Goal: Browse casually: Explore the website without a specific task or goal

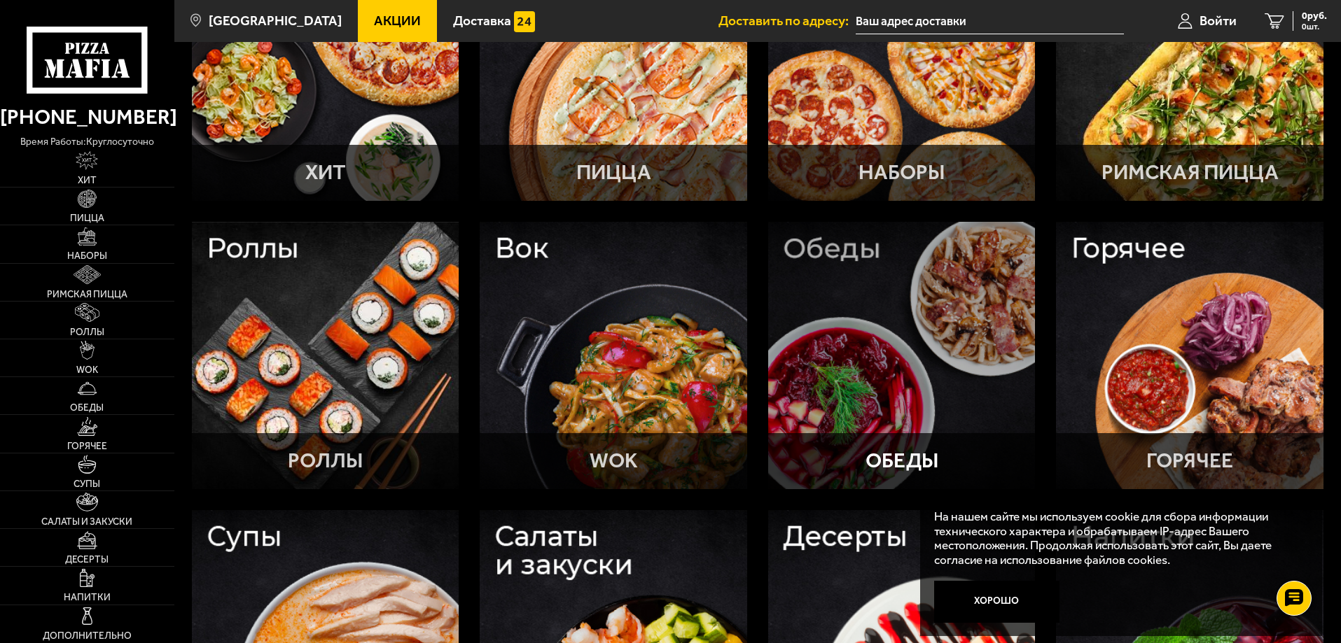
scroll to position [210, 0]
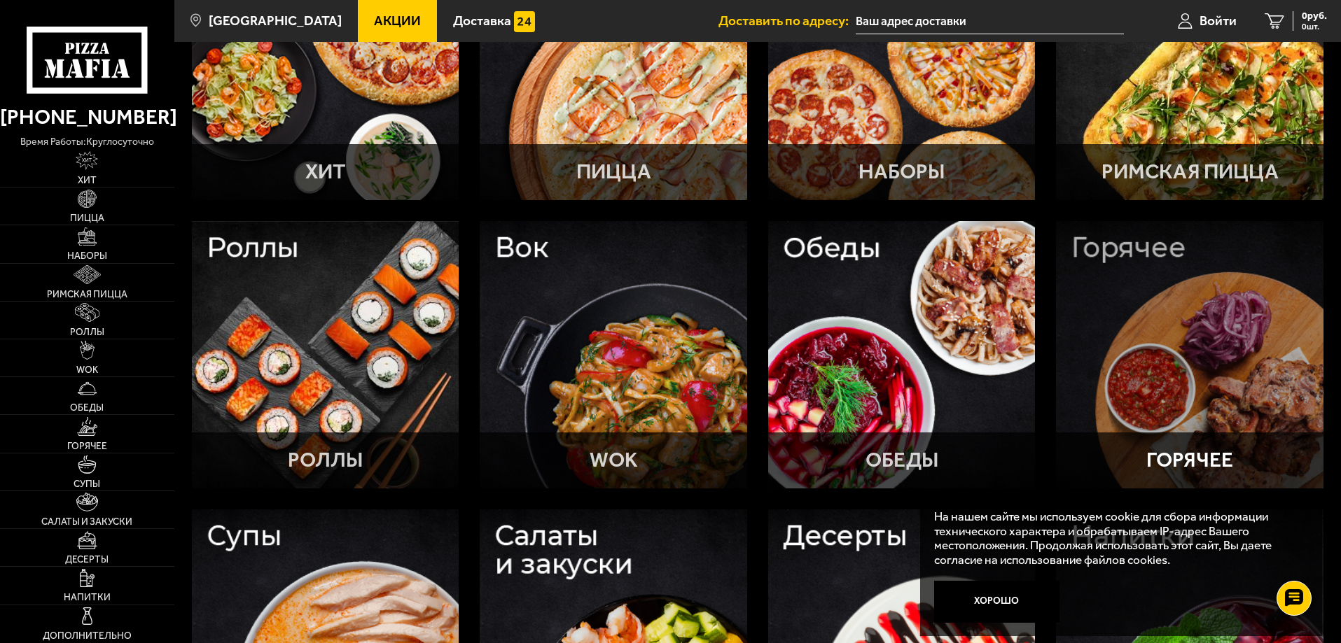
click at [1104, 288] on div at bounding box center [1189, 354] width 267 height 267
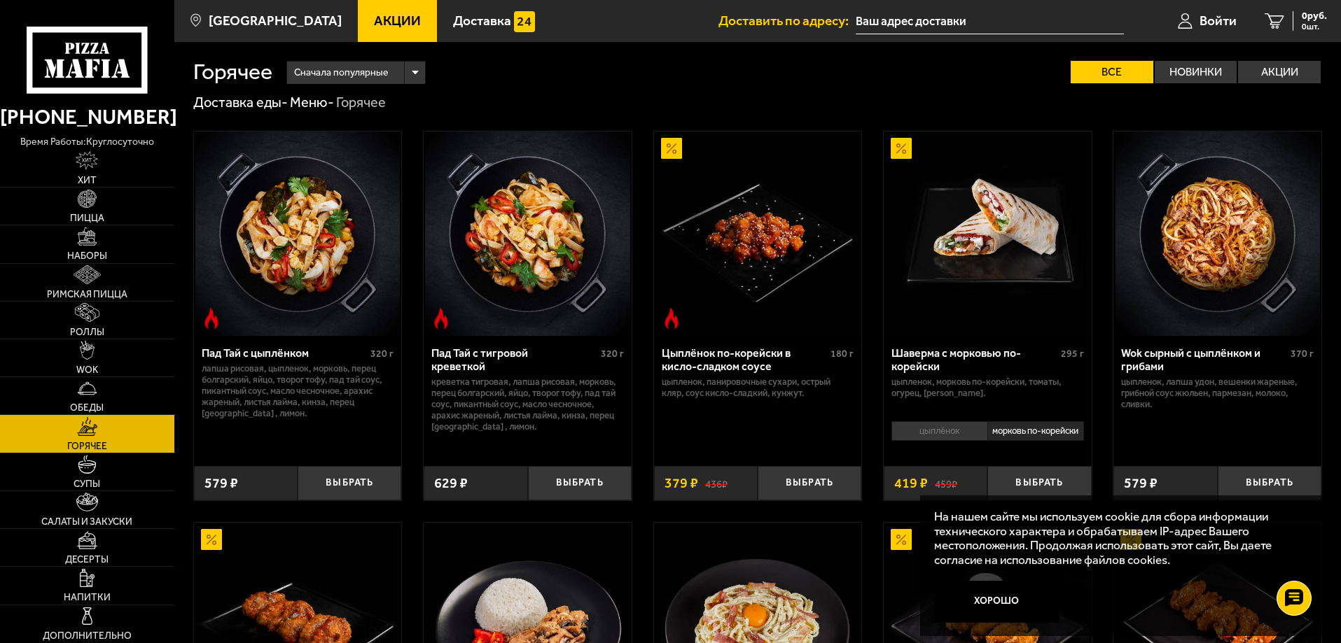
click at [309, 98] on link "Меню -" at bounding box center [312, 102] width 44 height 17
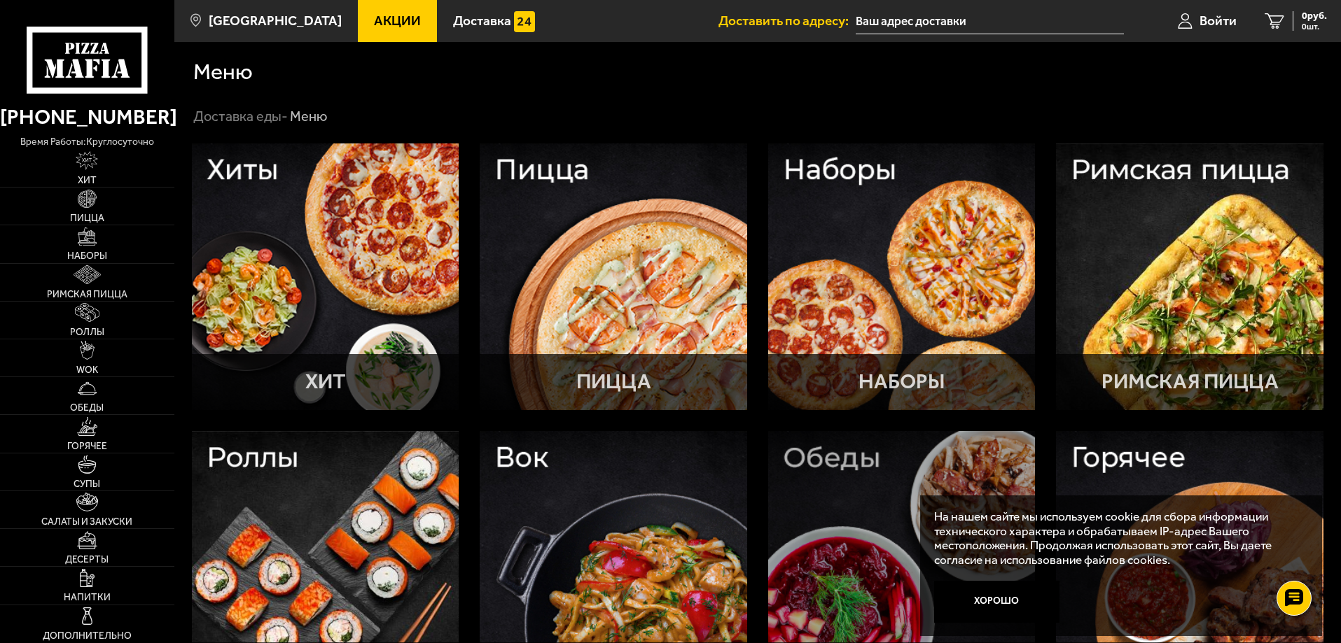
click at [821, 485] on div at bounding box center [901, 564] width 267 height 267
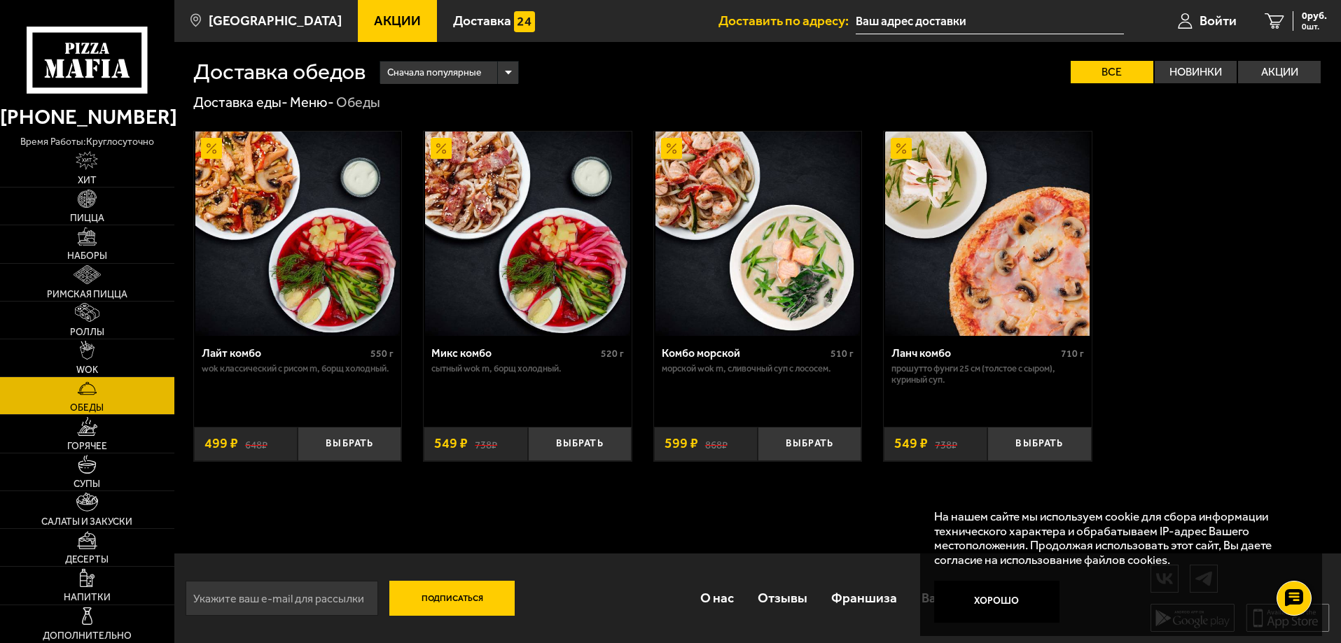
click at [311, 97] on link "Меню -" at bounding box center [312, 102] width 44 height 17
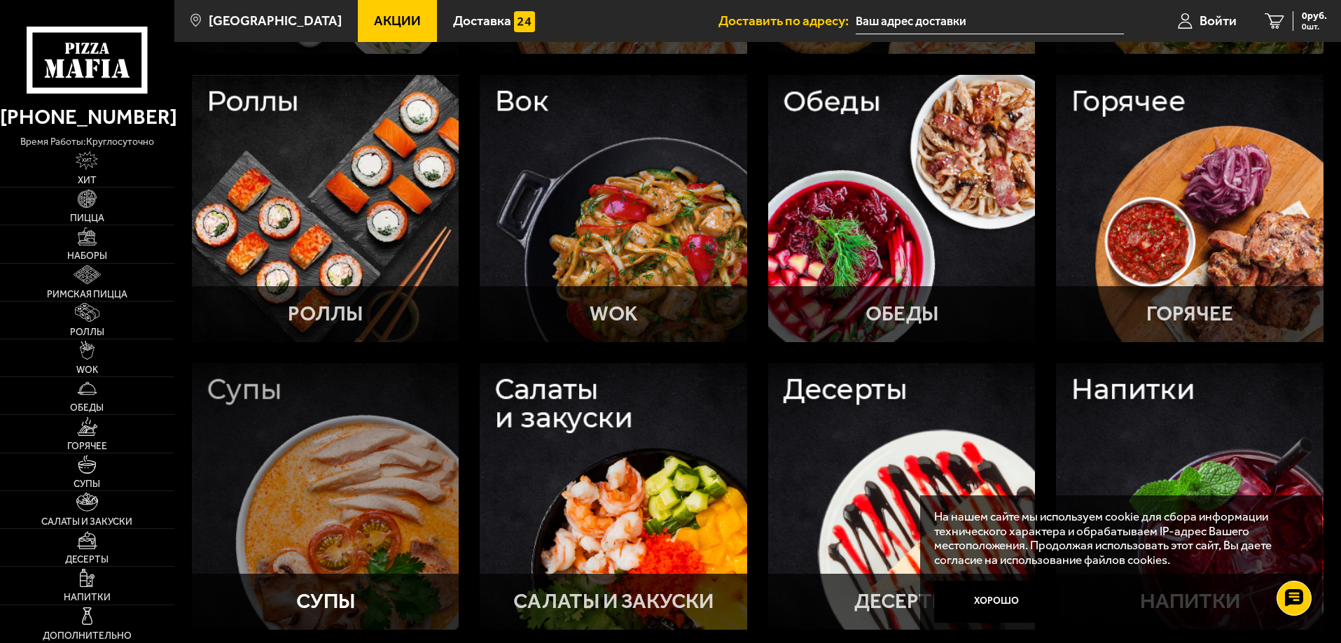
scroll to position [490, 0]
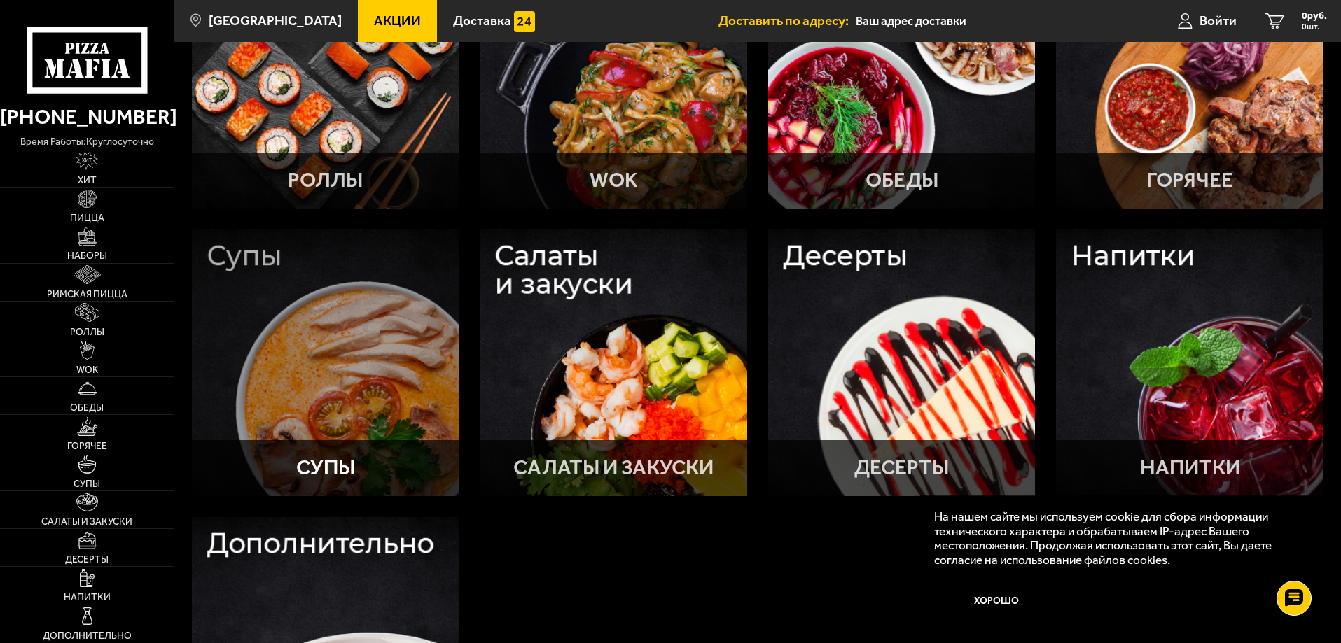
click at [347, 308] on div at bounding box center [325, 363] width 267 height 267
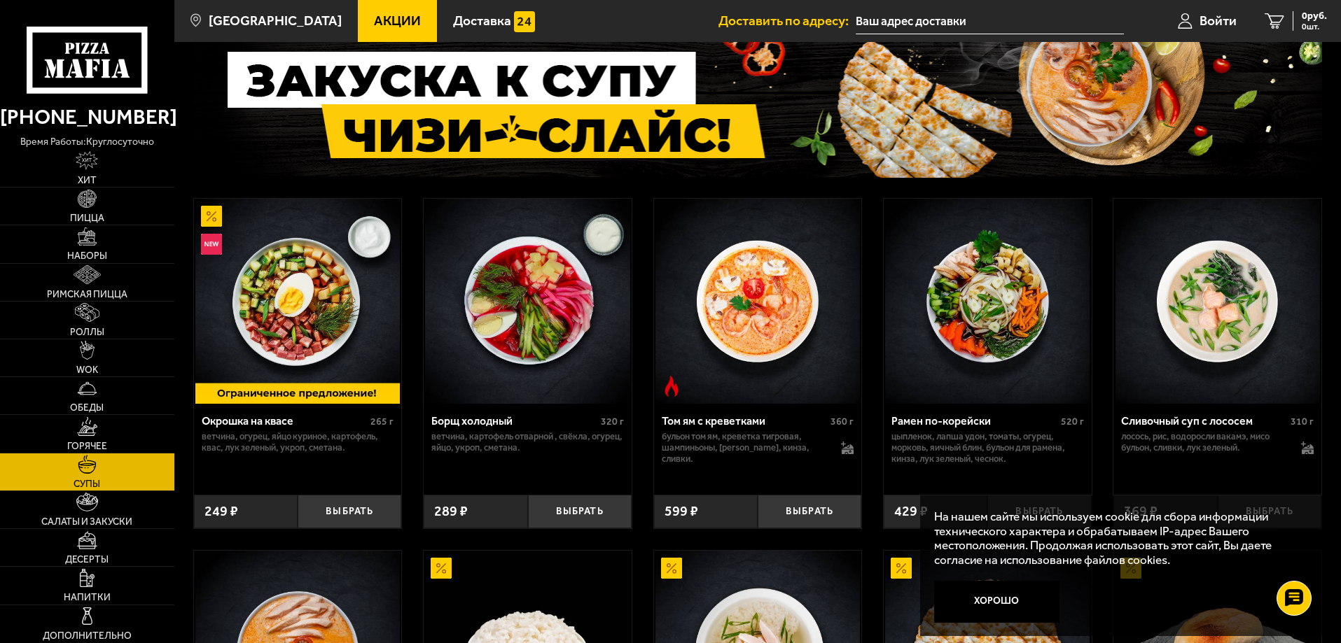
scroll to position [89, 0]
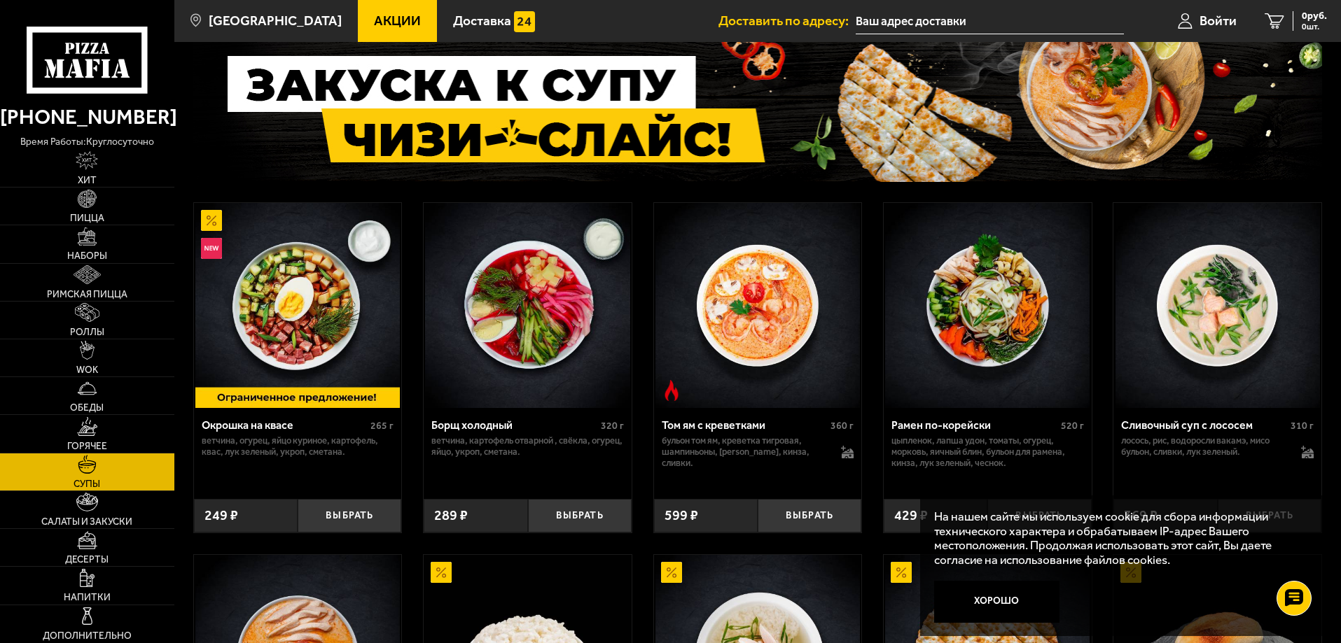
click at [1013, 297] on img at bounding box center [987, 305] width 204 height 204
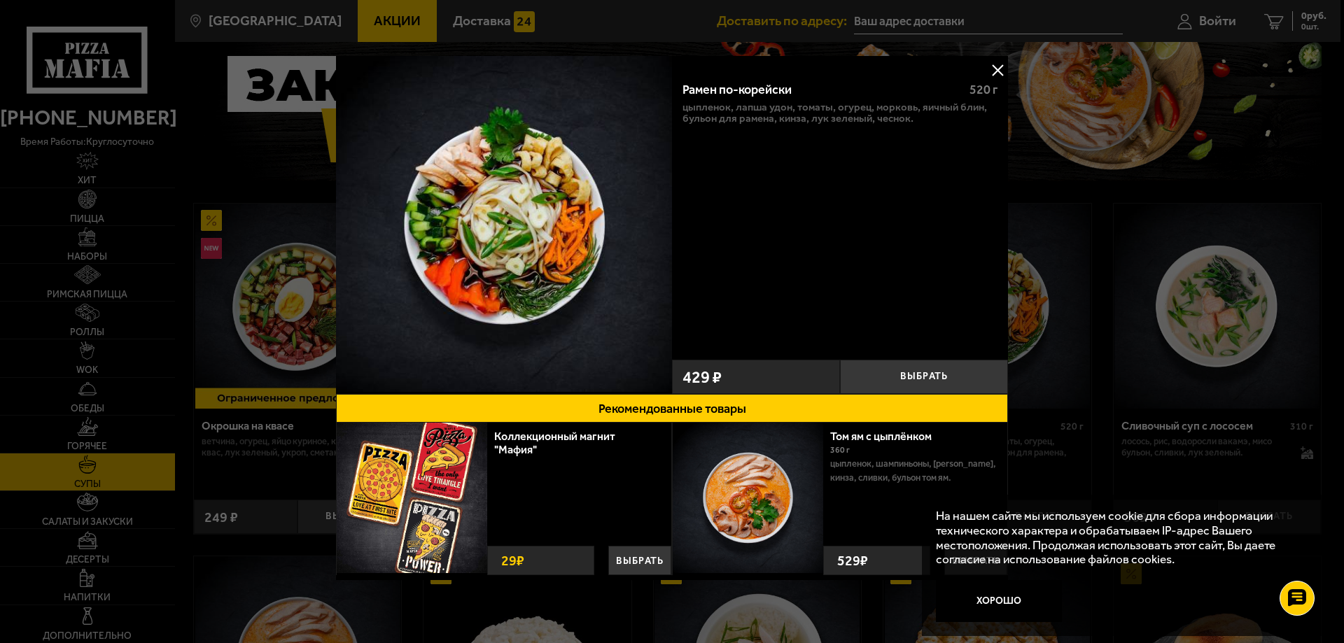
click at [990, 70] on button at bounding box center [997, 70] width 21 height 21
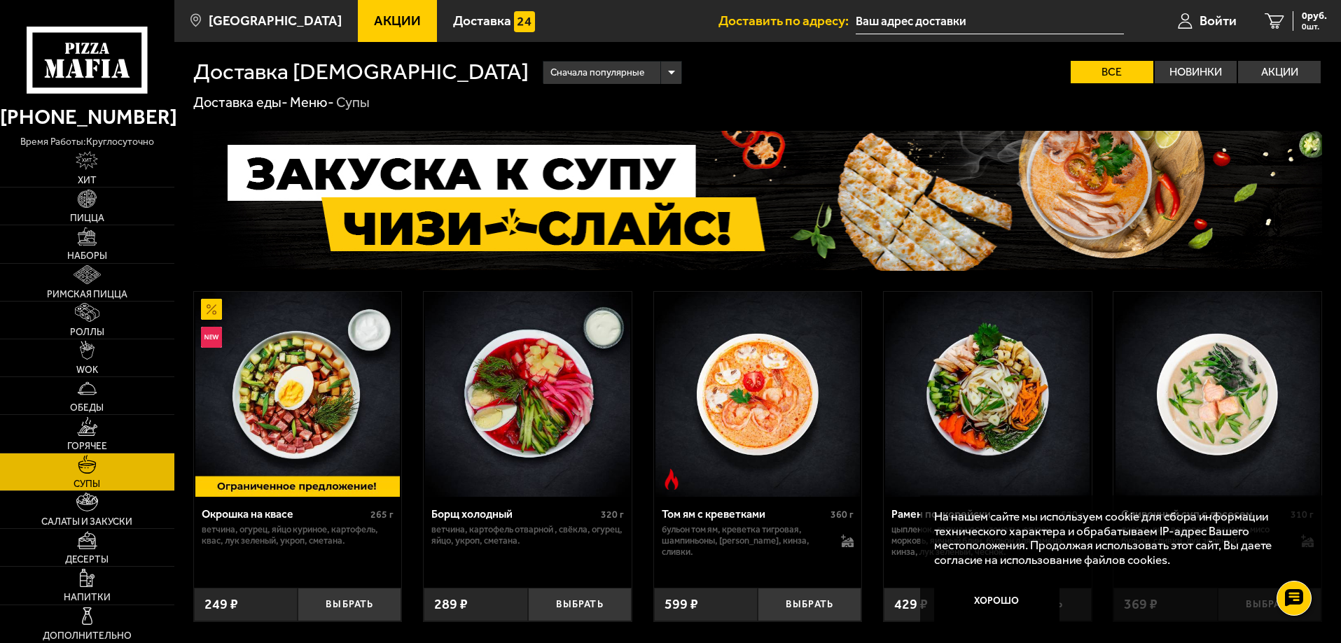
click at [308, 102] on link "Меню -" at bounding box center [312, 102] width 44 height 17
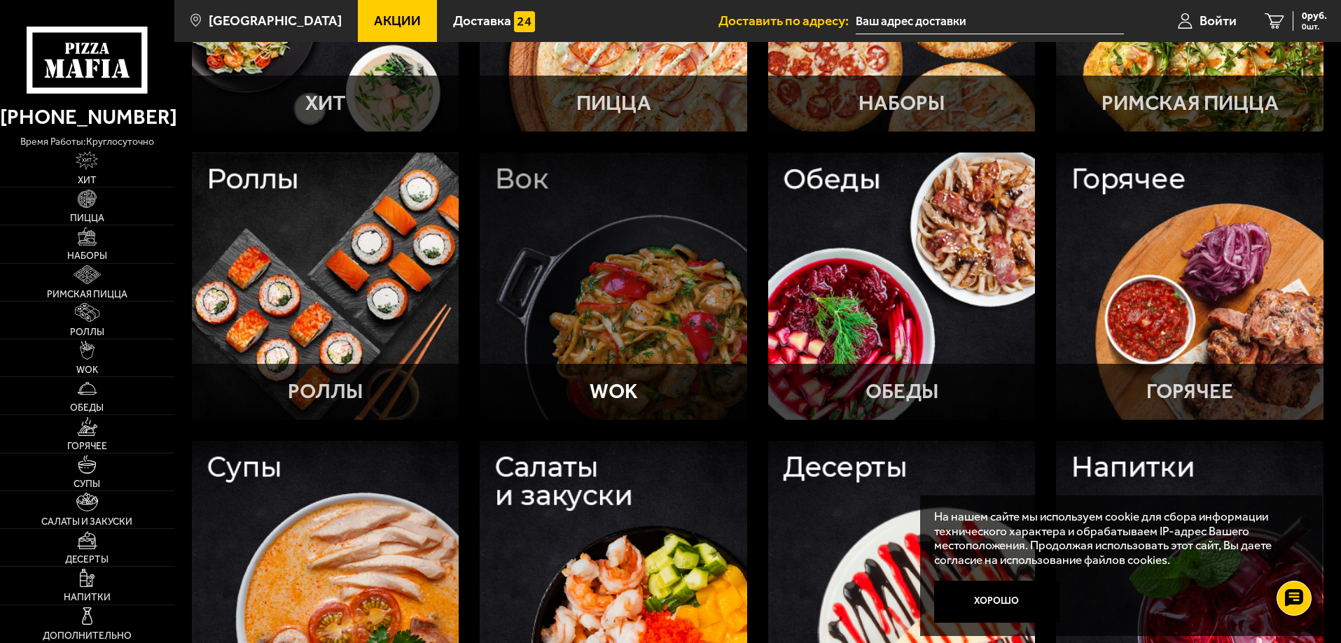
scroll to position [280, 0]
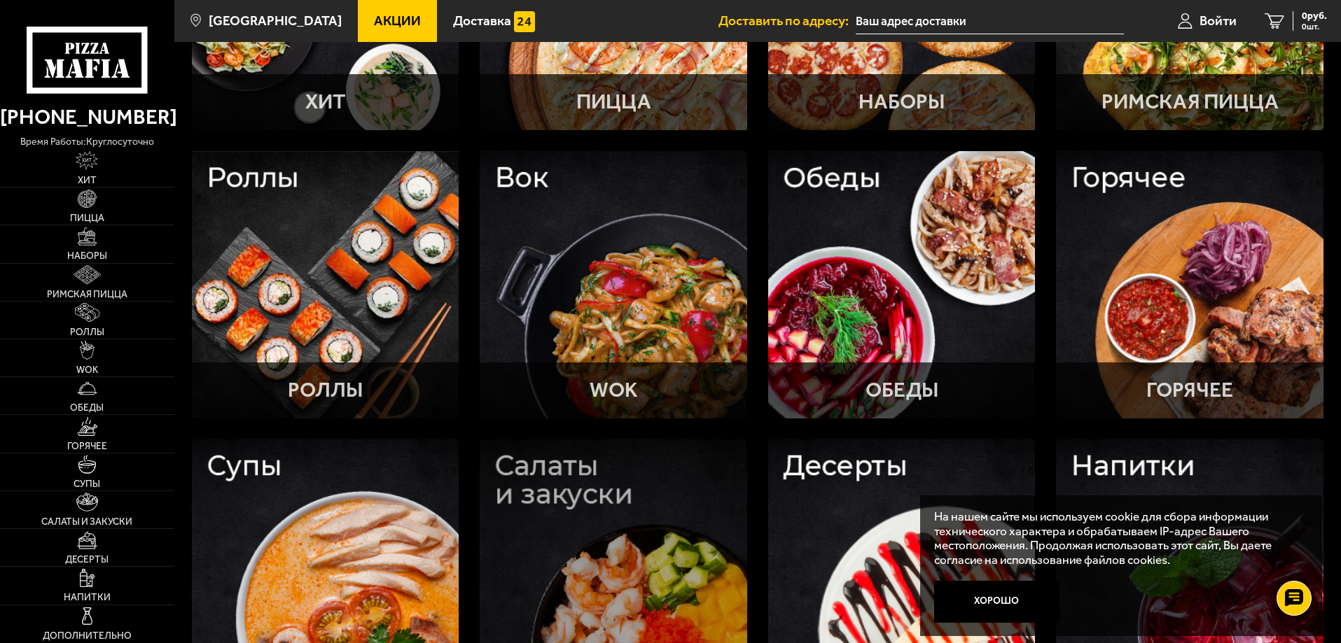
click at [533, 478] on div at bounding box center [613, 573] width 267 height 267
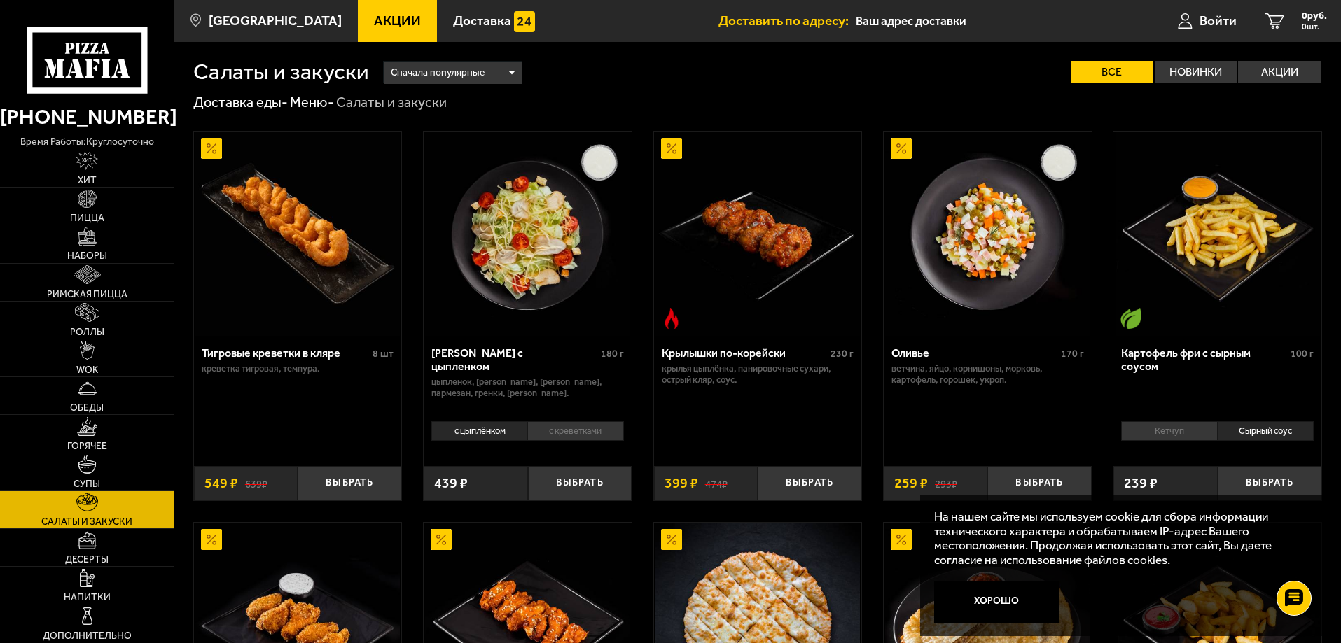
click at [315, 97] on link "Меню -" at bounding box center [312, 102] width 44 height 17
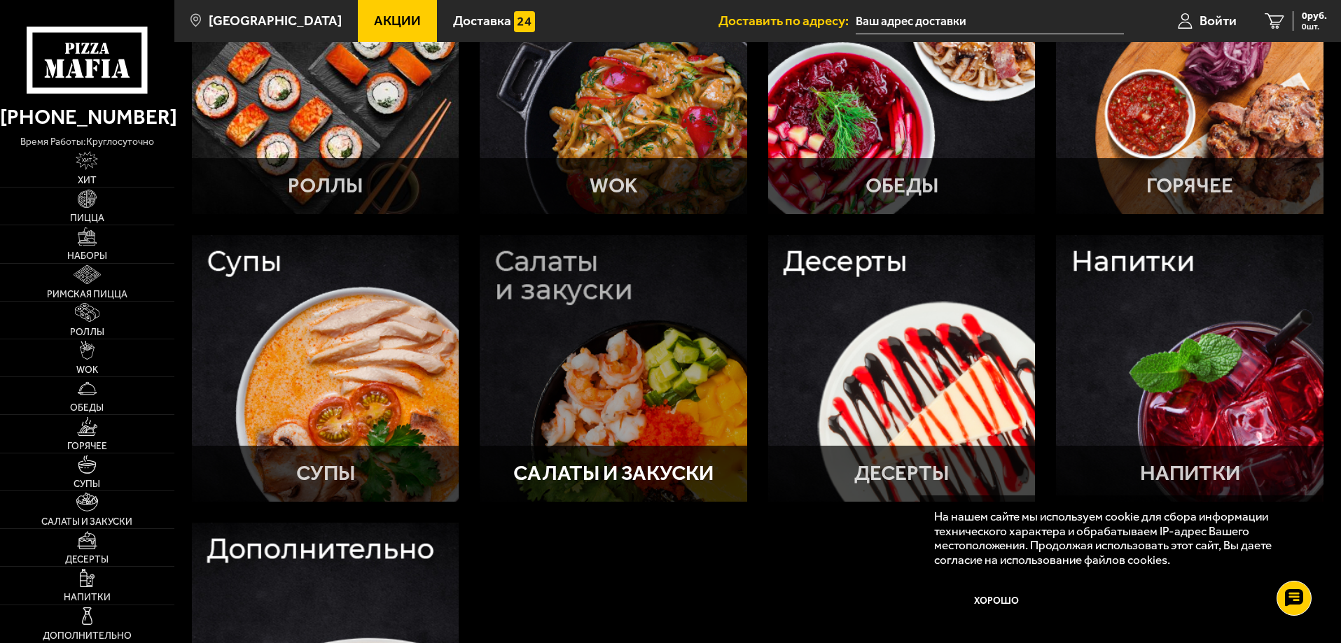
scroll to position [490, 0]
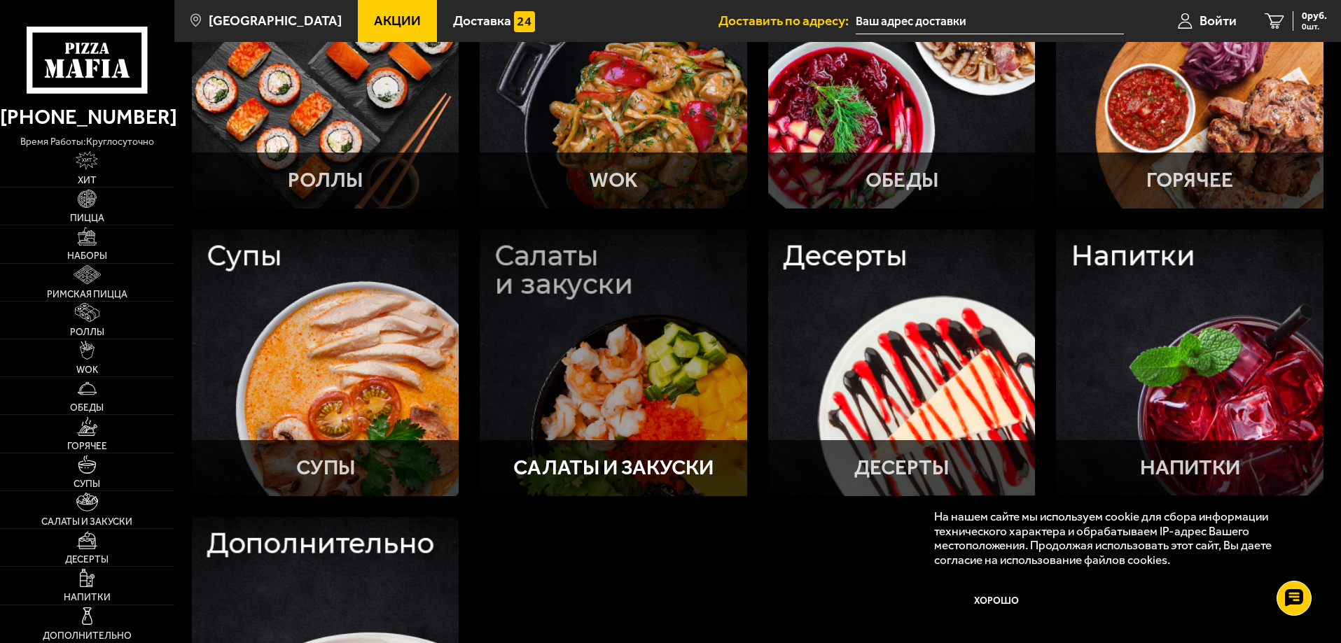
click at [562, 284] on div at bounding box center [613, 363] width 267 height 267
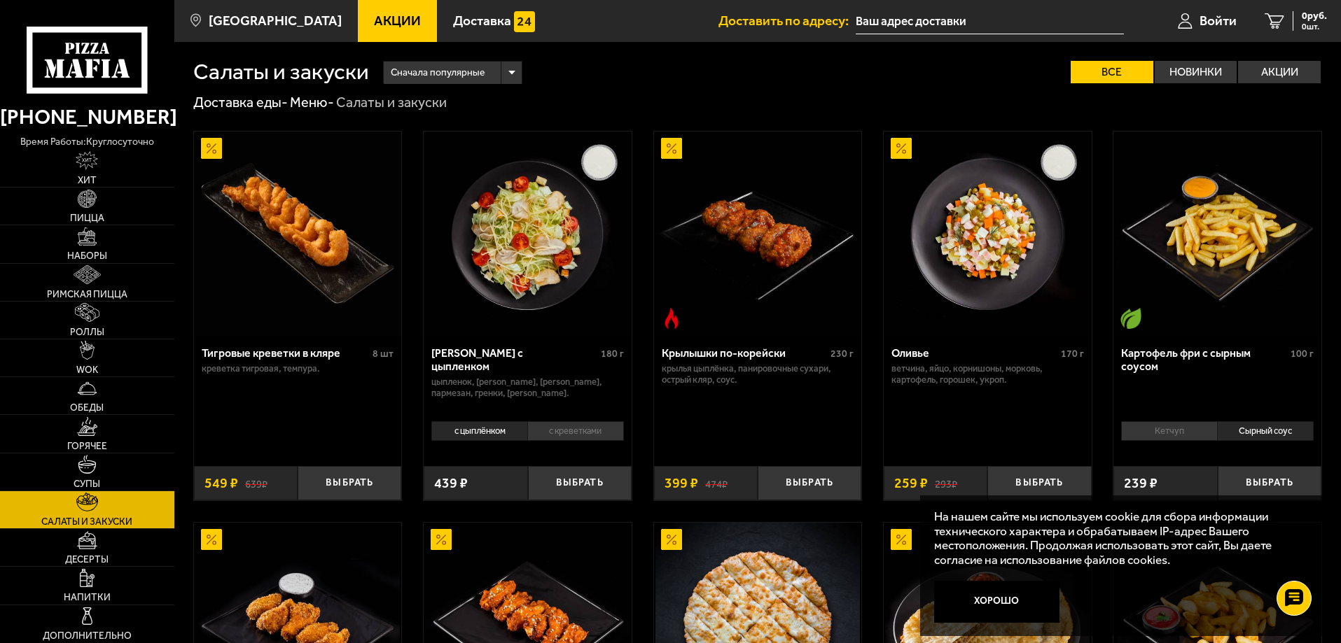
click at [318, 98] on link "Меню -" at bounding box center [312, 102] width 44 height 17
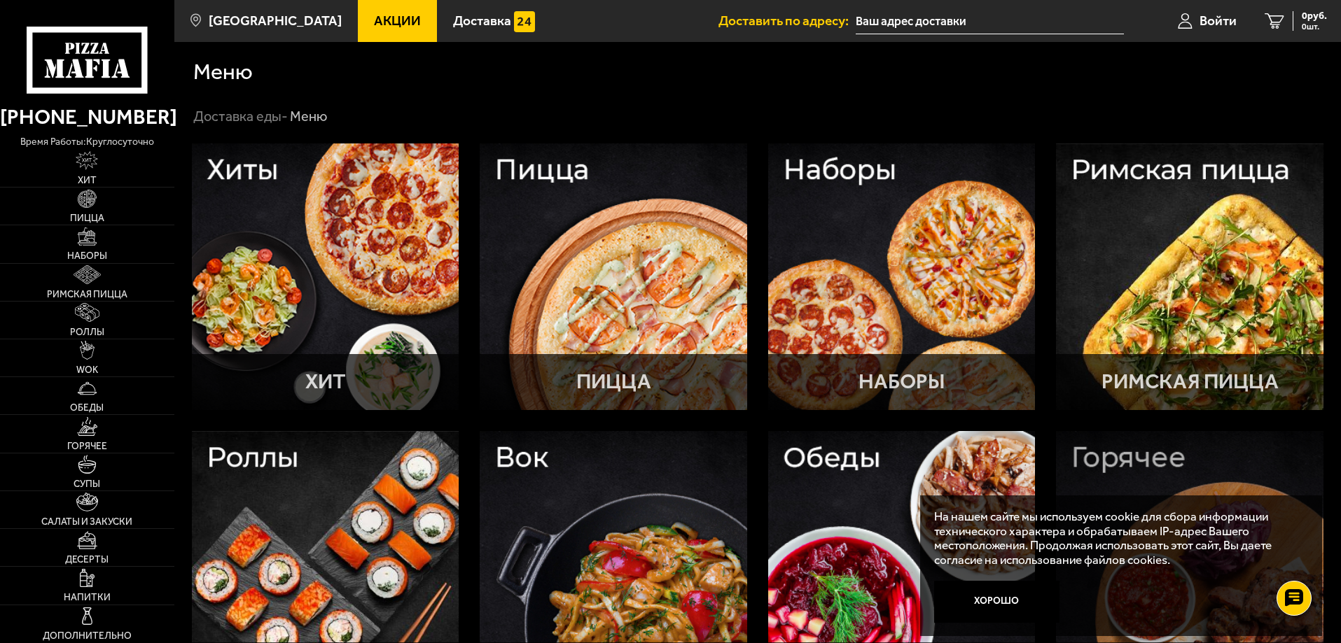
click at [1129, 468] on div at bounding box center [1189, 564] width 267 height 267
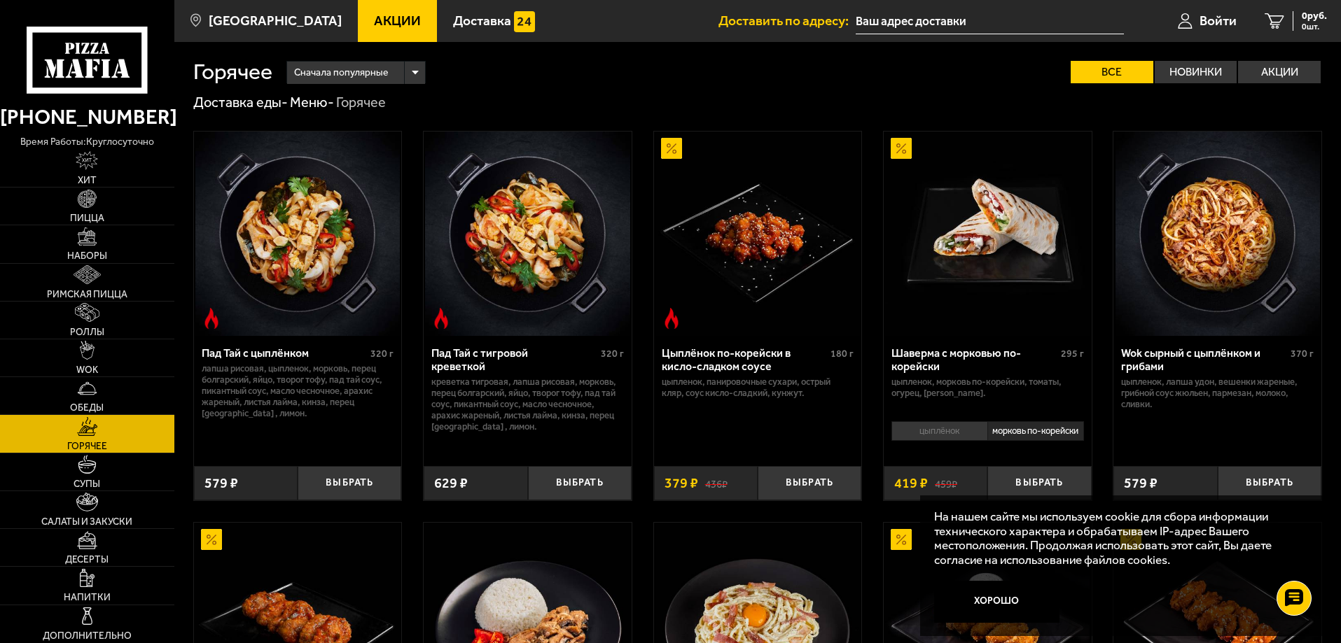
click at [309, 107] on link "Меню -" at bounding box center [312, 102] width 44 height 17
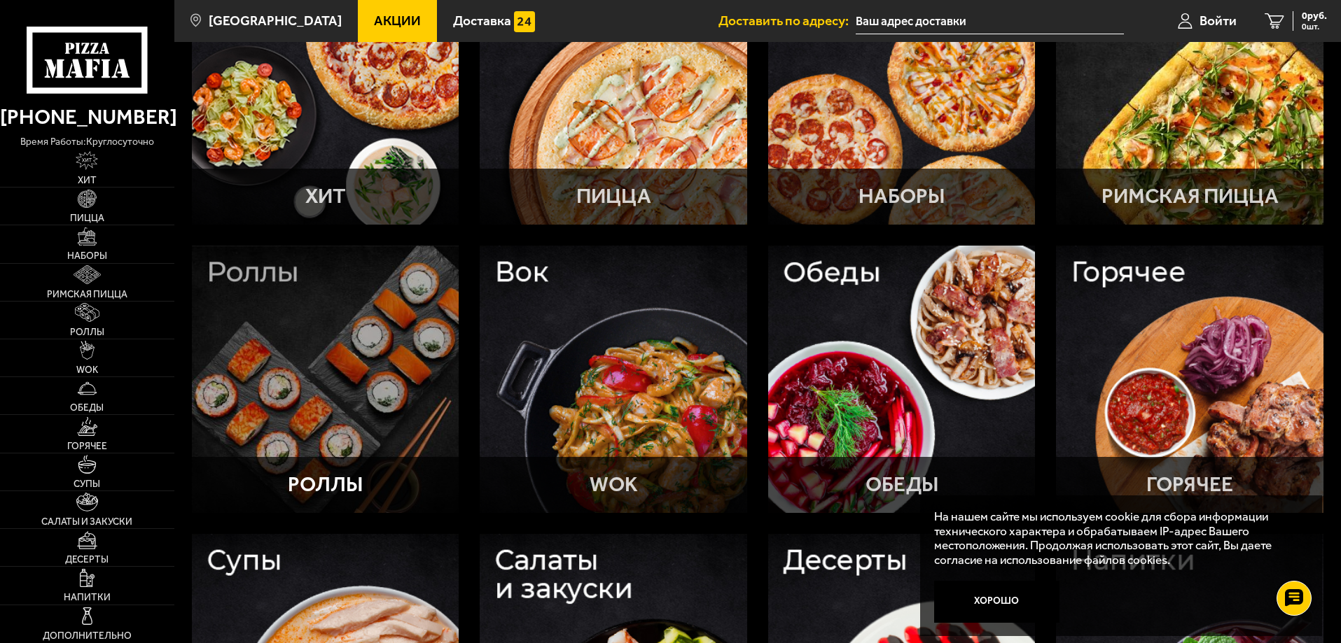
scroll to position [210, 0]
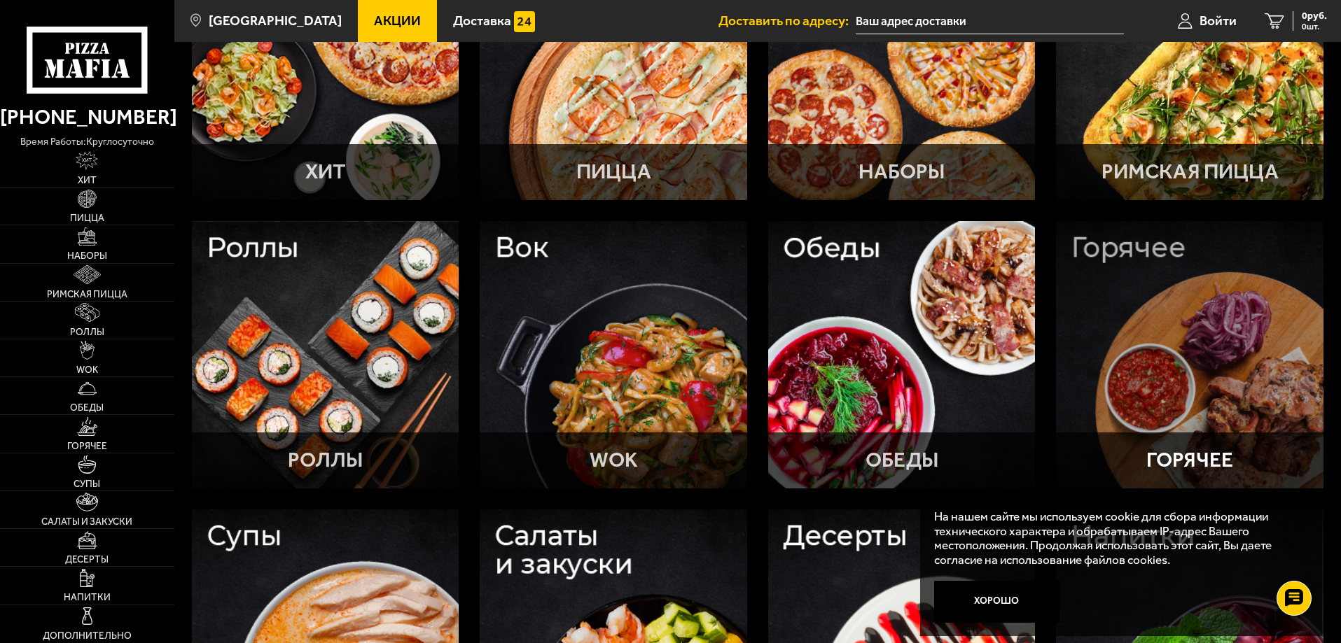
click at [1184, 376] on div at bounding box center [1189, 354] width 267 height 267
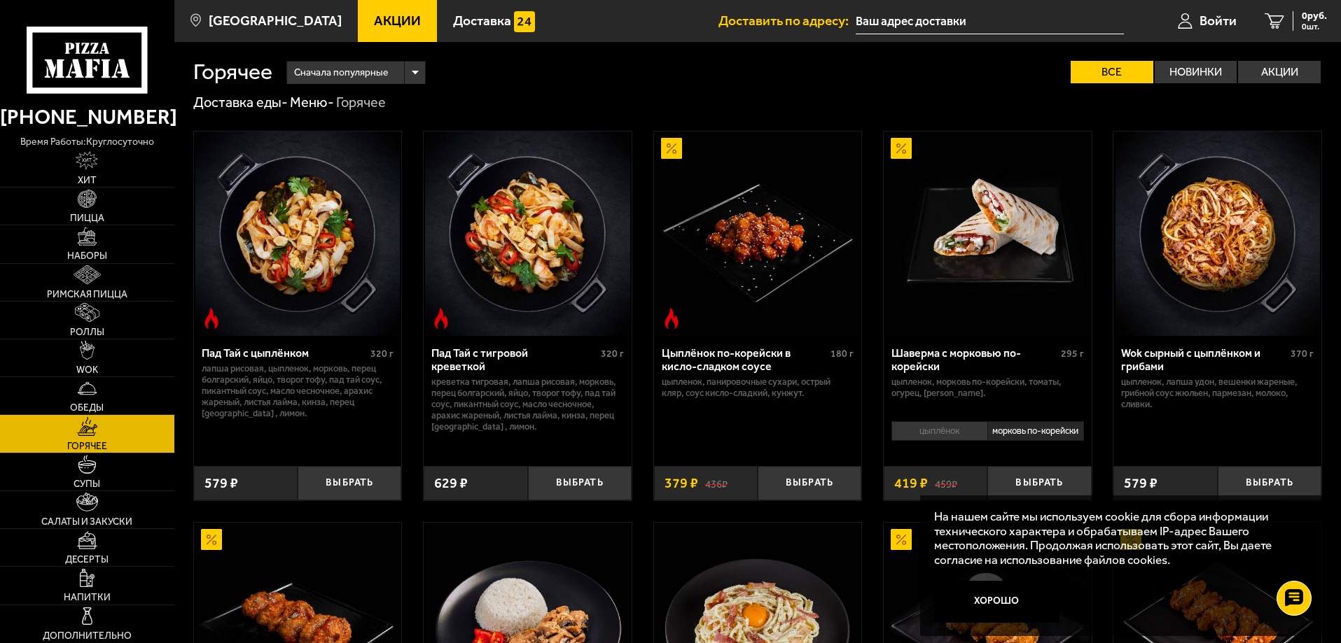
click at [316, 102] on link "Меню -" at bounding box center [312, 102] width 44 height 17
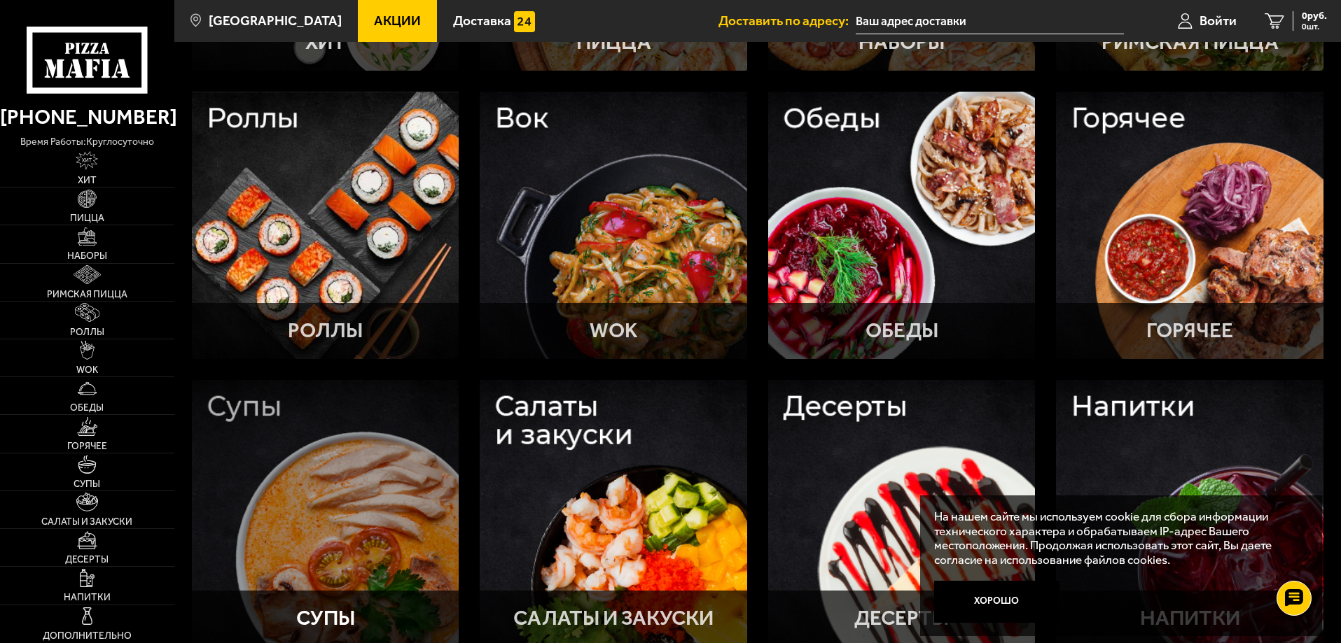
scroll to position [420, 0]
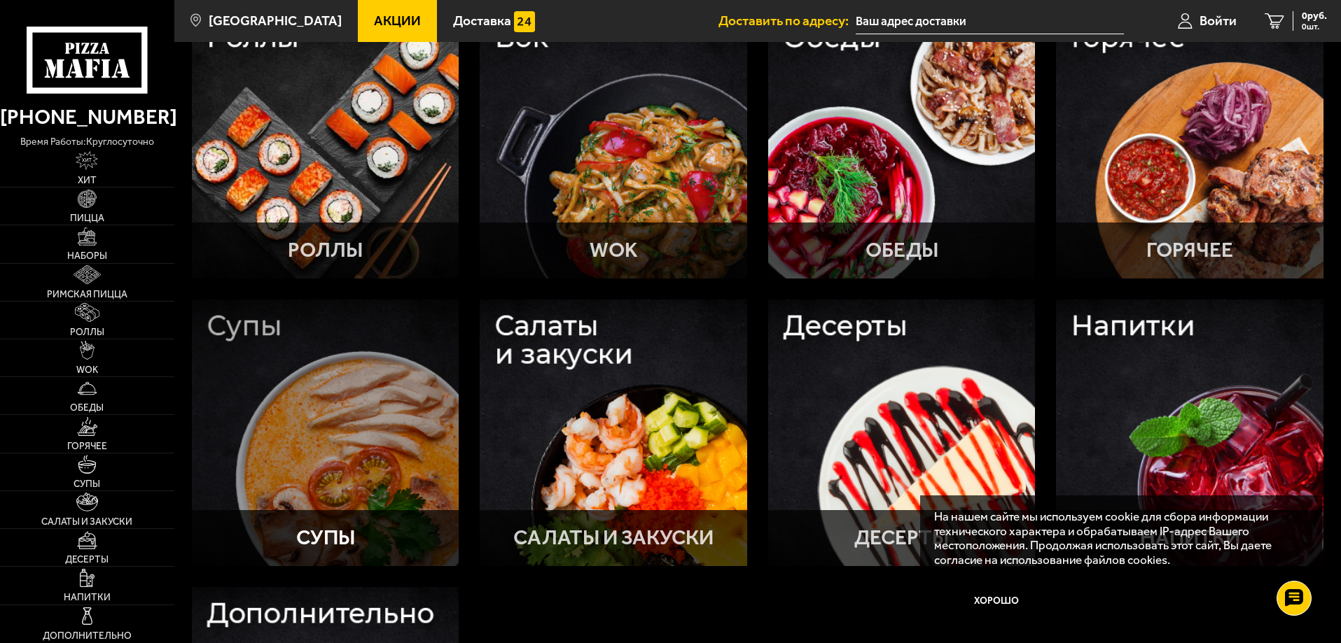
click at [296, 412] on div at bounding box center [325, 433] width 267 height 267
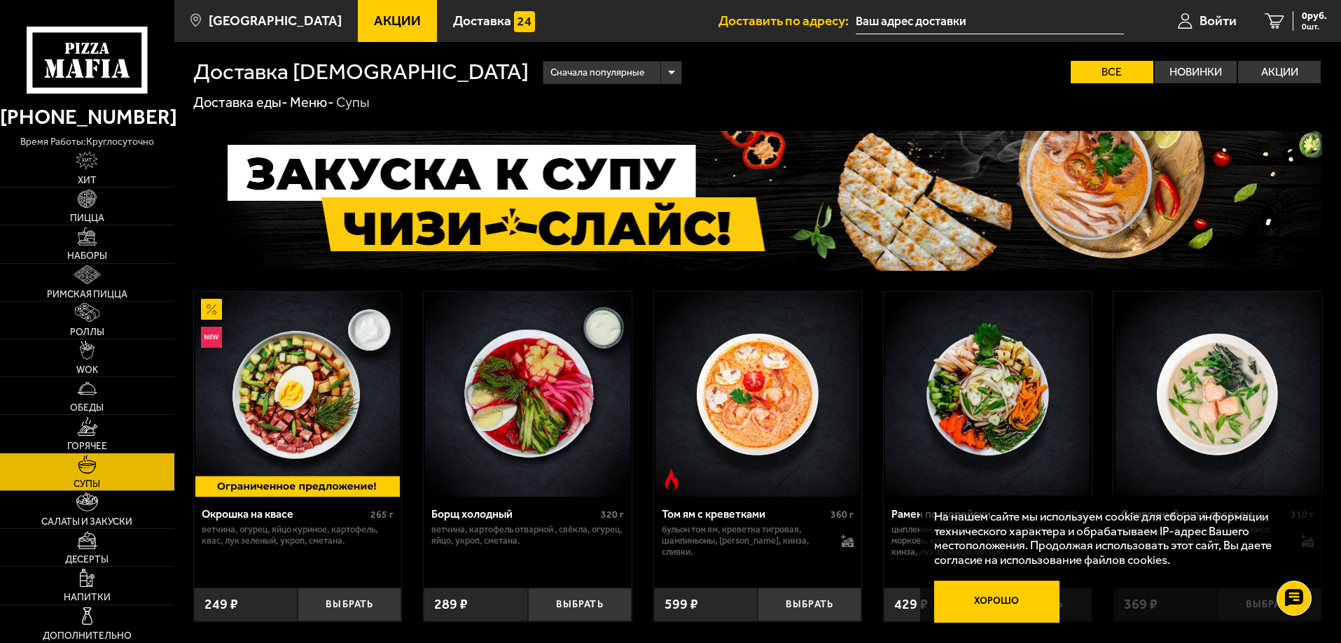
click at [985, 598] on button "Хорошо" at bounding box center [997, 602] width 126 height 42
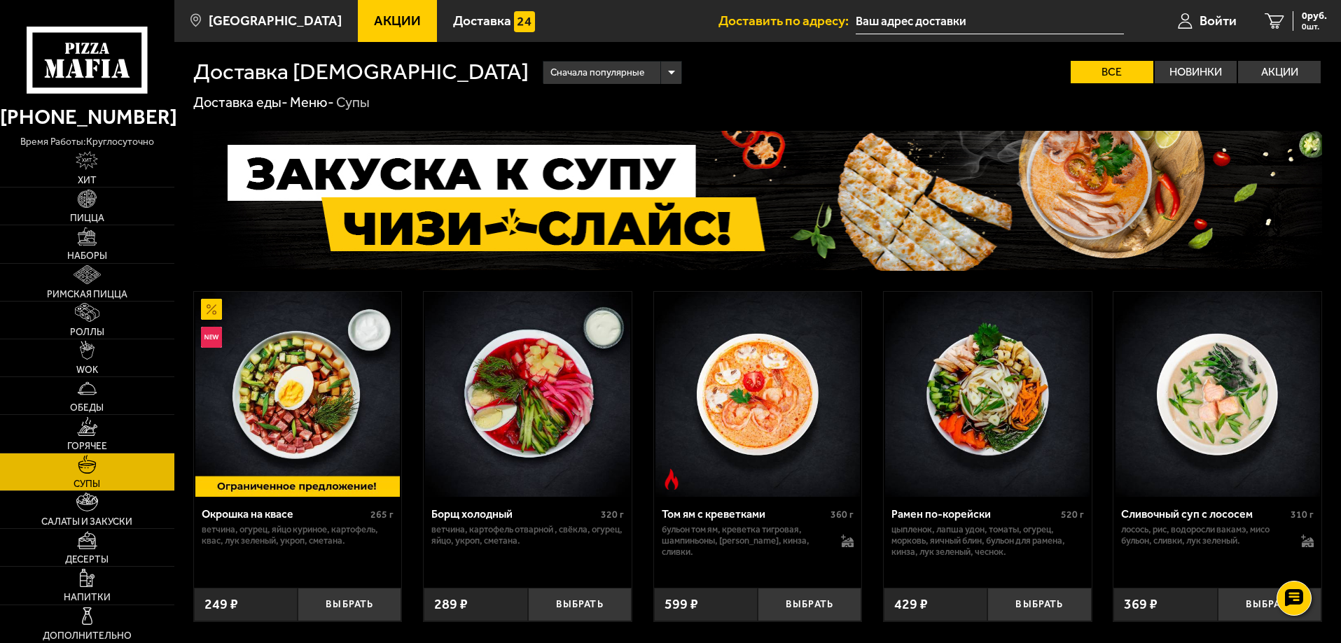
scroll to position [70, 0]
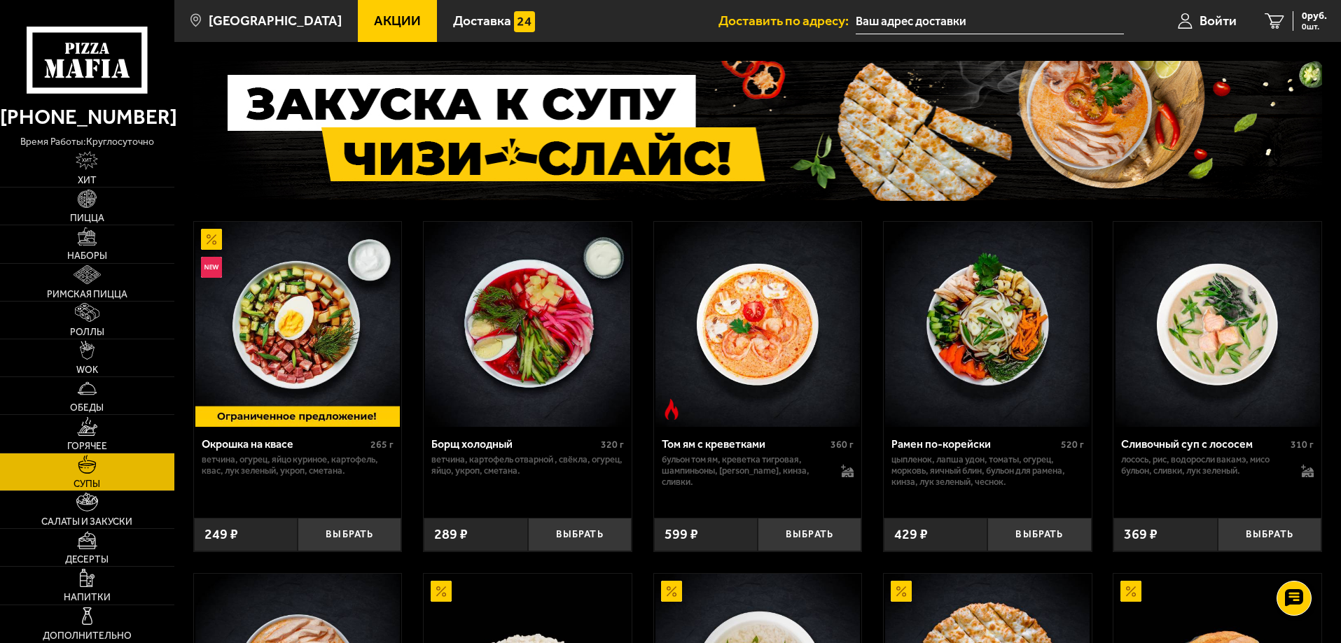
click at [987, 326] on img at bounding box center [987, 324] width 204 height 204
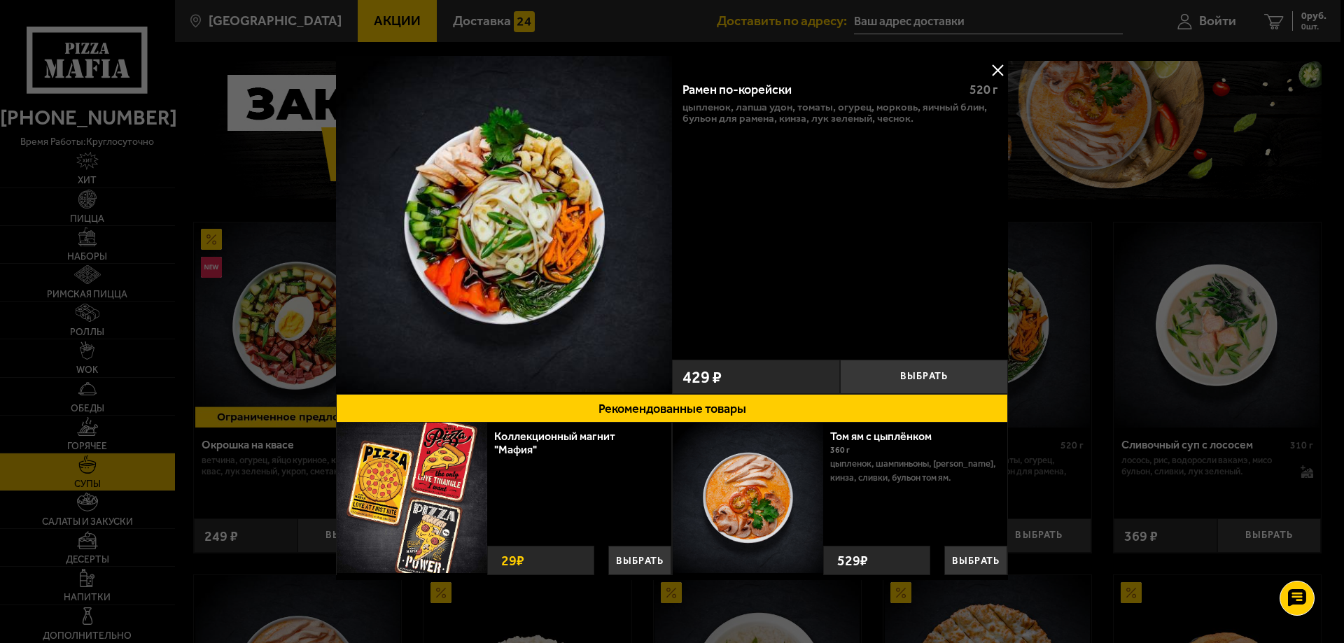
click at [994, 65] on button at bounding box center [997, 70] width 21 height 21
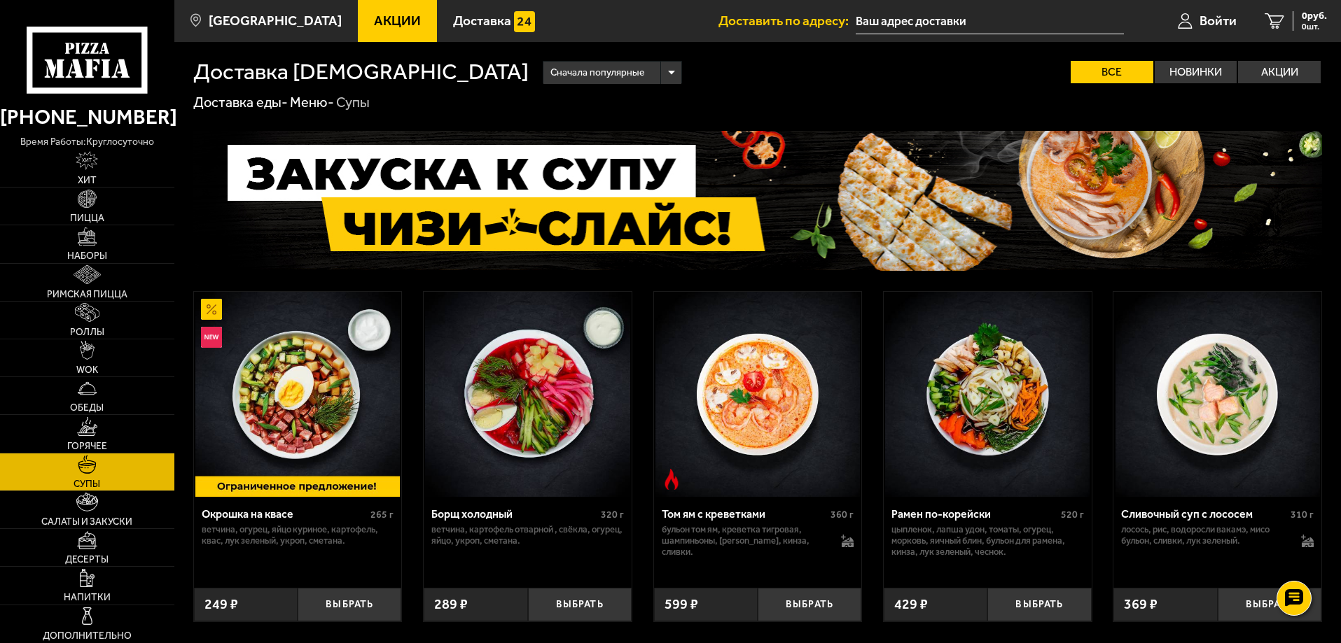
click at [307, 103] on link "Меню -" at bounding box center [312, 102] width 44 height 17
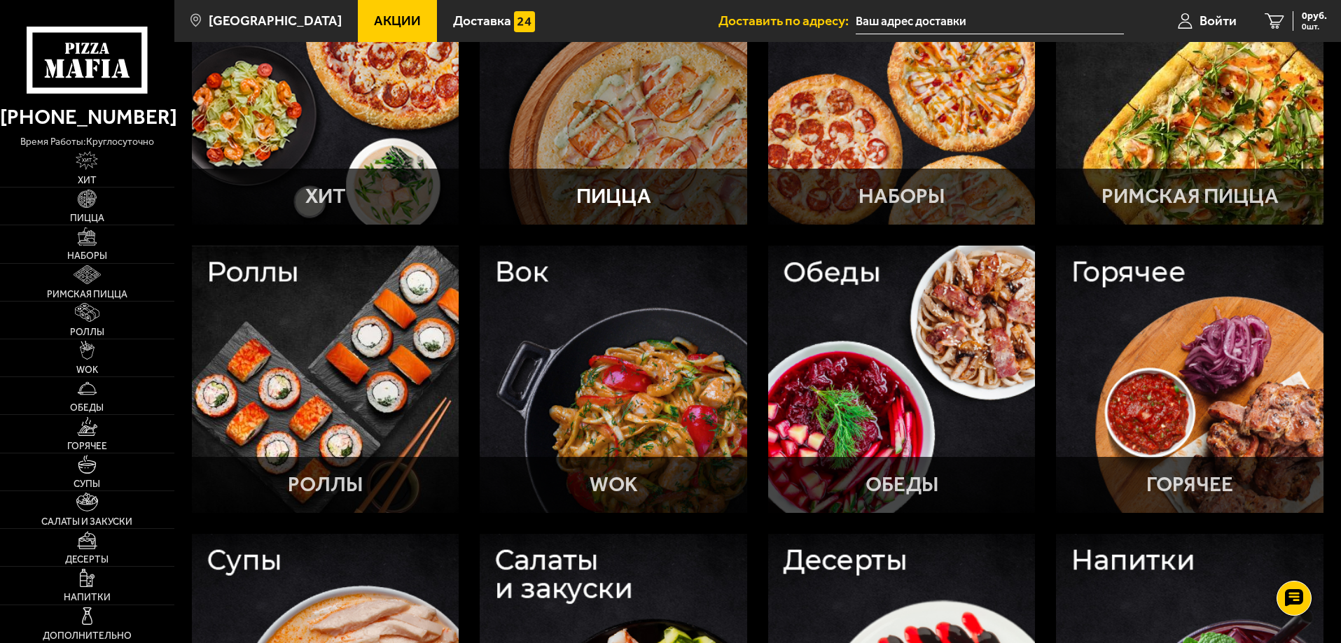
scroll to position [210, 0]
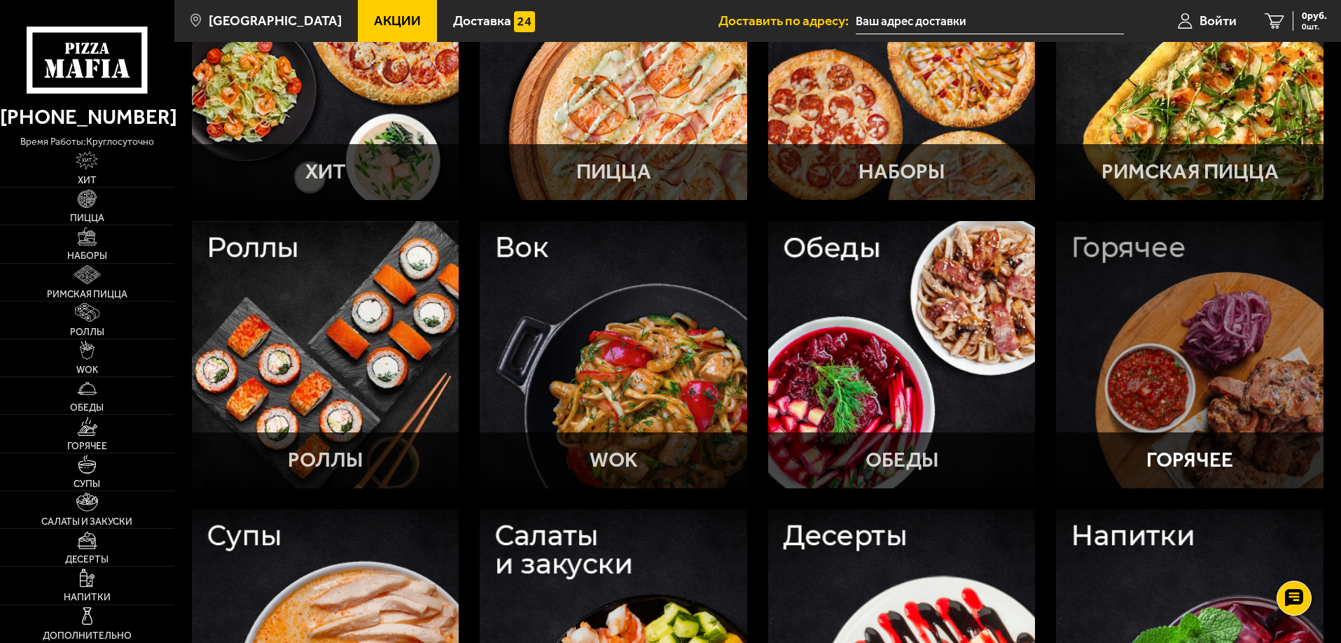
click at [1136, 287] on div at bounding box center [1189, 354] width 267 height 267
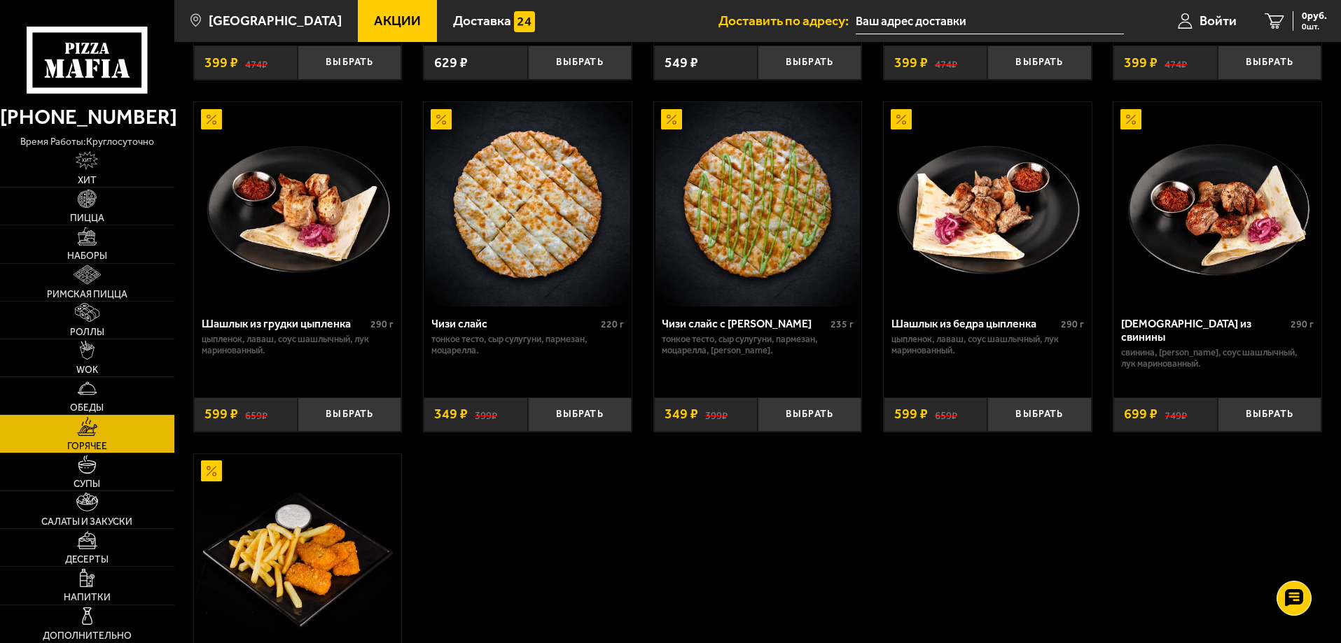
scroll to position [840, 0]
